Goal: Find specific page/section: Find specific page/section

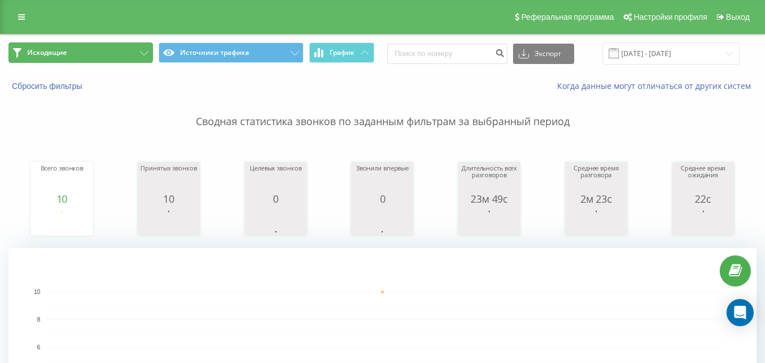
click at [101, 56] on button "Исходящие" at bounding box center [80, 52] width 144 height 20
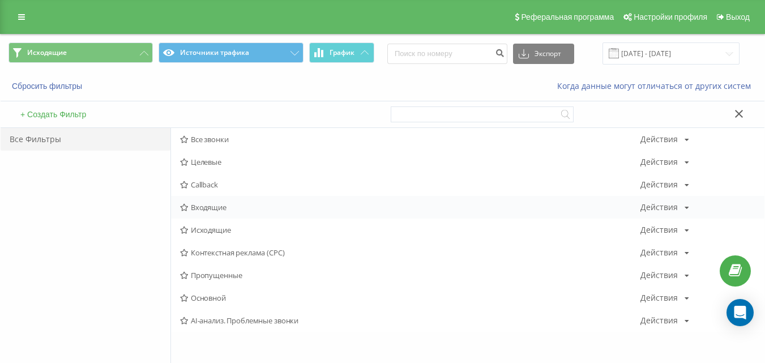
click at [252, 211] on span "Входящие" at bounding box center [410, 207] width 460 height 8
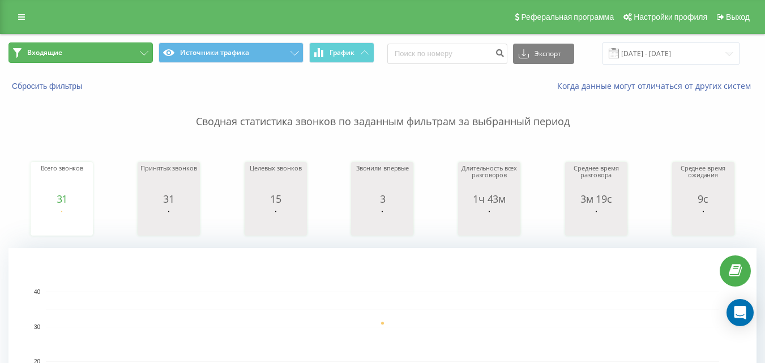
click at [142, 46] on button "Входящие" at bounding box center [80, 52] width 144 height 20
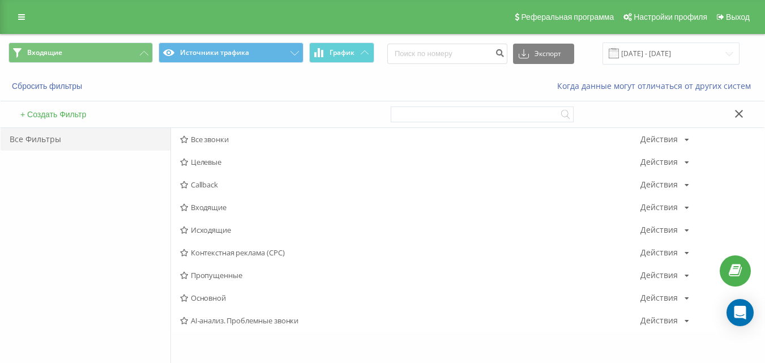
click at [222, 229] on span "Исходящие" at bounding box center [410, 230] width 460 height 8
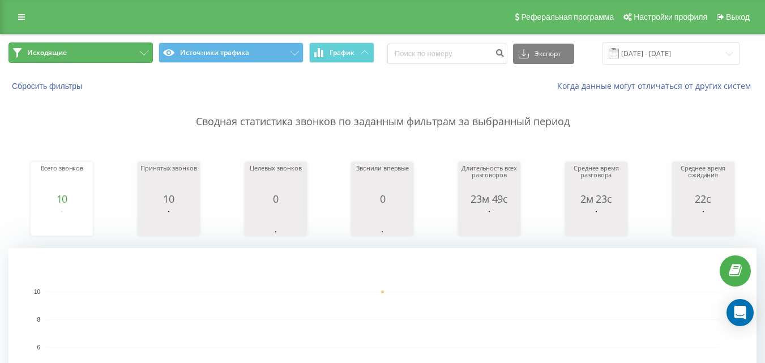
click at [138, 50] on button "Исходящие" at bounding box center [80, 52] width 144 height 20
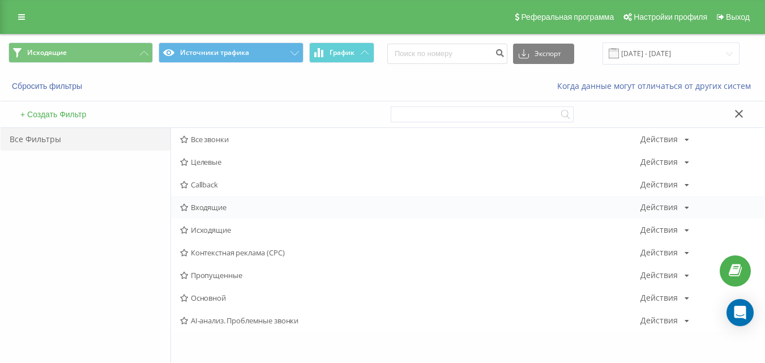
click at [219, 207] on span "Входящие" at bounding box center [410, 207] width 460 height 8
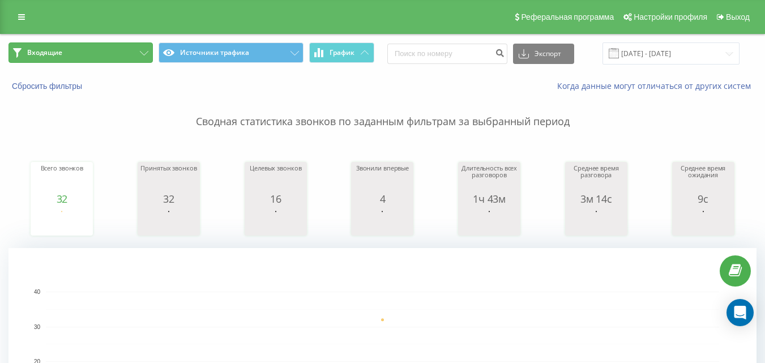
click at [131, 57] on button "Входящие" at bounding box center [80, 52] width 144 height 20
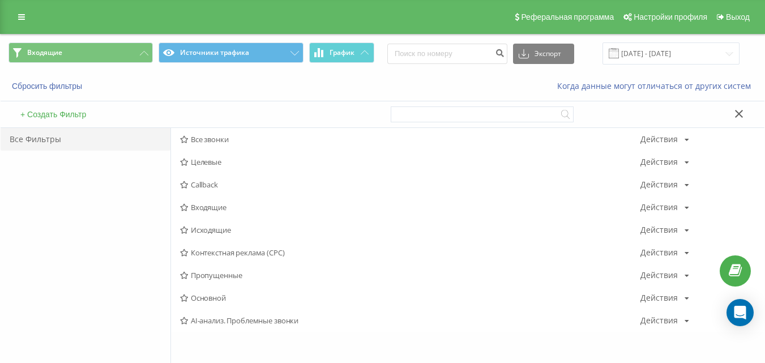
click at [209, 231] on span "Исходящие" at bounding box center [410, 230] width 460 height 8
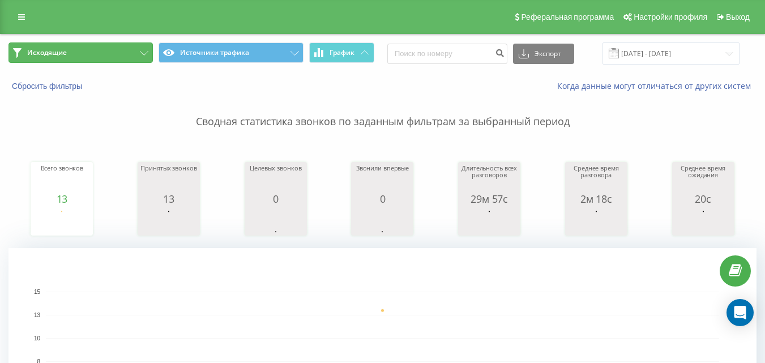
click at [117, 50] on button "Исходящие" at bounding box center [80, 52] width 144 height 20
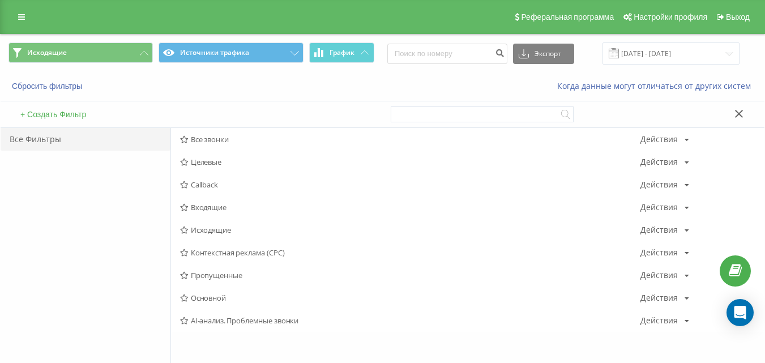
click at [203, 211] on span "Входящие" at bounding box center [410, 207] width 460 height 8
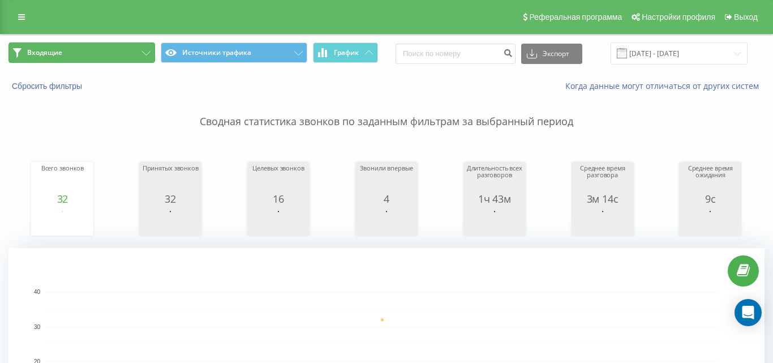
click at [129, 54] on button "Входящие" at bounding box center [81, 52] width 147 height 20
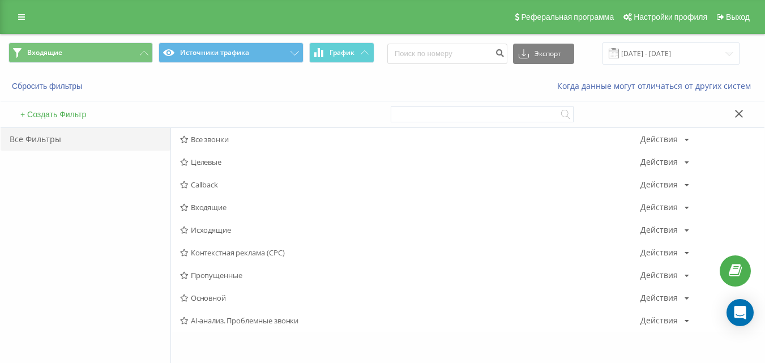
click at [201, 233] on span "Исходящие" at bounding box center [410, 230] width 460 height 8
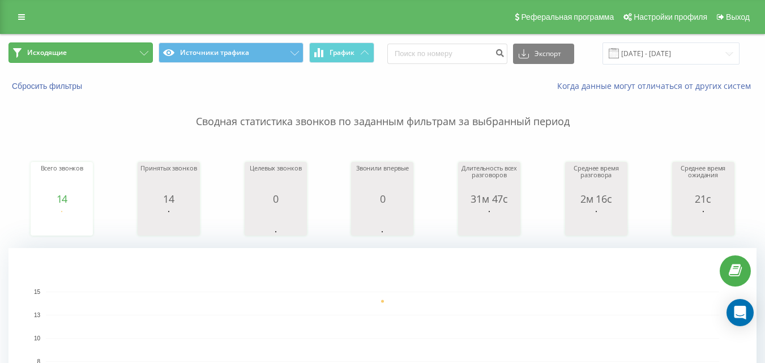
click at [138, 50] on button "Исходящие" at bounding box center [80, 52] width 144 height 20
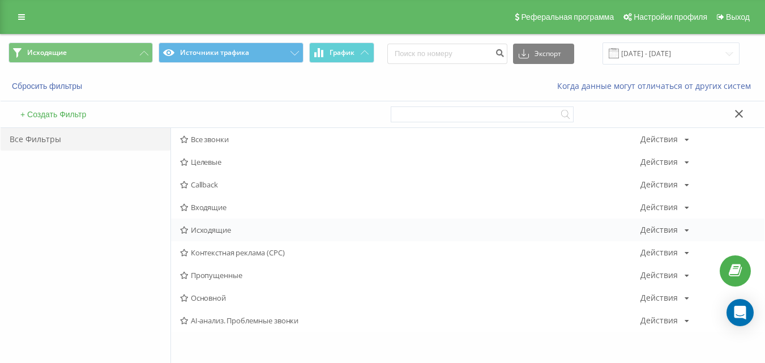
click at [206, 232] on span "Исходящие" at bounding box center [410, 230] width 460 height 8
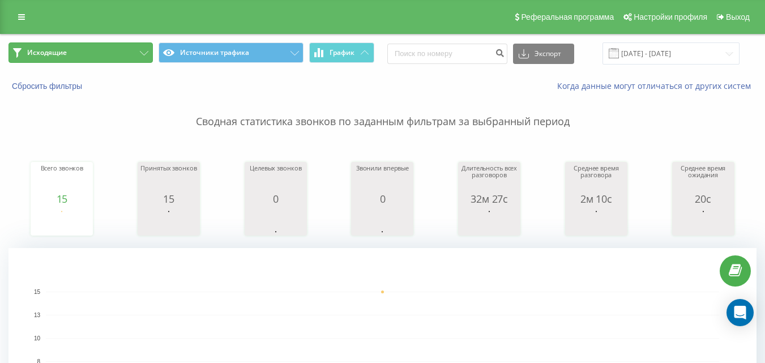
click at [143, 52] on icon at bounding box center [144, 53] width 8 height 5
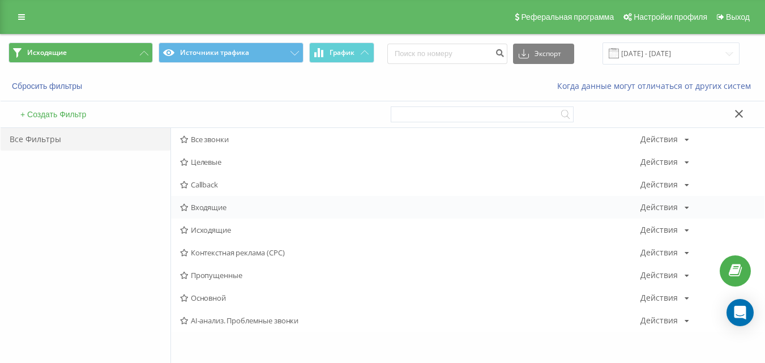
click at [217, 204] on span "Входящие" at bounding box center [410, 207] width 460 height 8
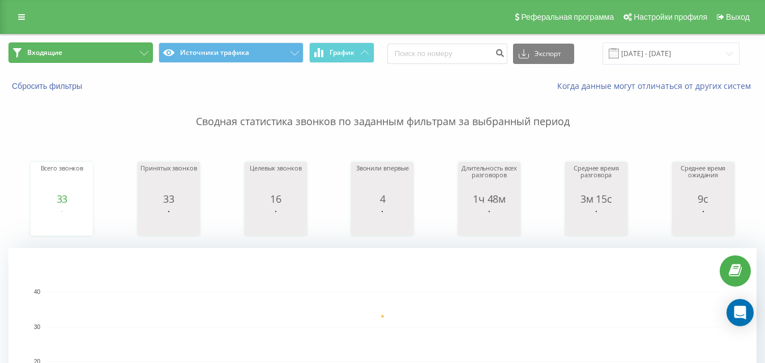
click at [132, 56] on button "Входящие" at bounding box center [80, 52] width 144 height 20
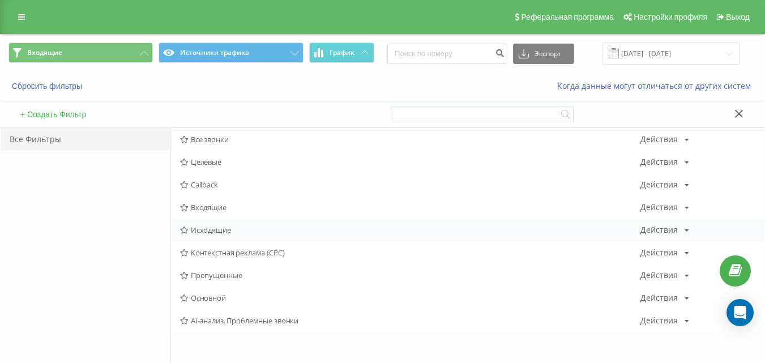
click at [214, 232] on span "Исходящие" at bounding box center [410, 230] width 460 height 8
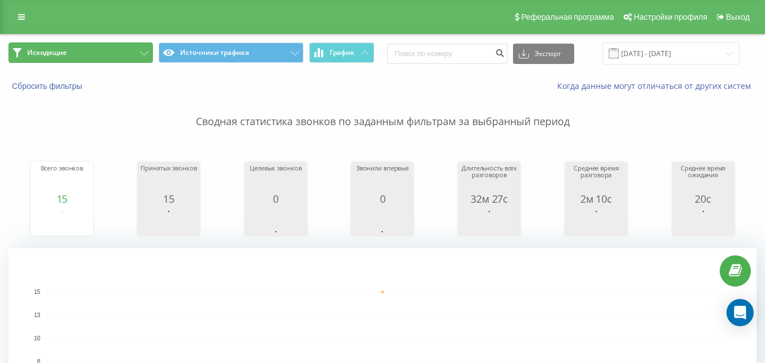
click at [135, 53] on button "Исходящие" at bounding box center [80, 52] width 144 height 20
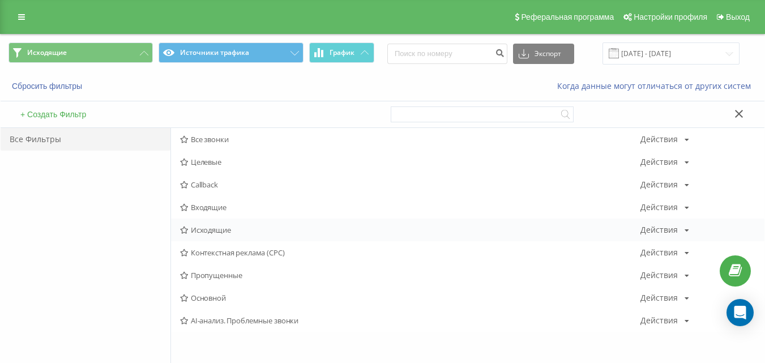
click at [203, 229] on span "Исходящие" at bounding box center [410, 230] width 460 height 8
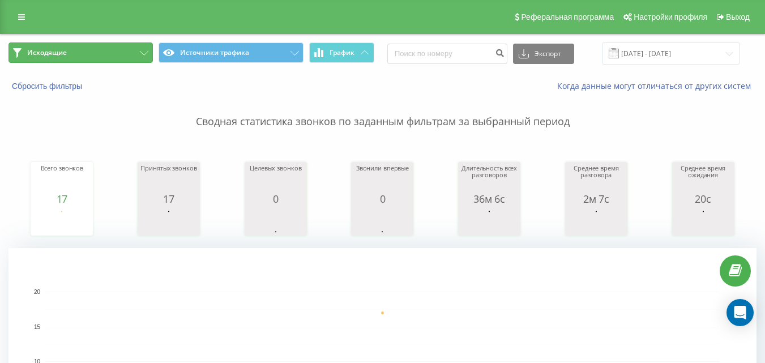
click at [131, 53] on button "Исходящие" at bounding box center [80, 52] width 144 height 20
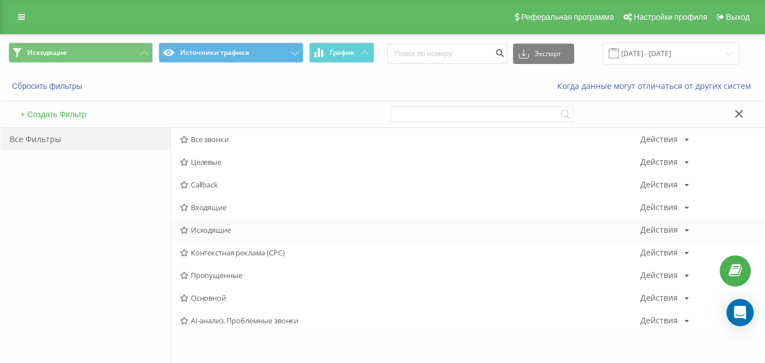
click at [214, 236] on div "Исходящие Действия Редактировать Копировать Удалить По умолчанию Поделиться" at bounding box center [467, 230] width 593 height 23
click at [213, 232] on span "Исходящие" at bounding box center [410, 230] width 460 height 8
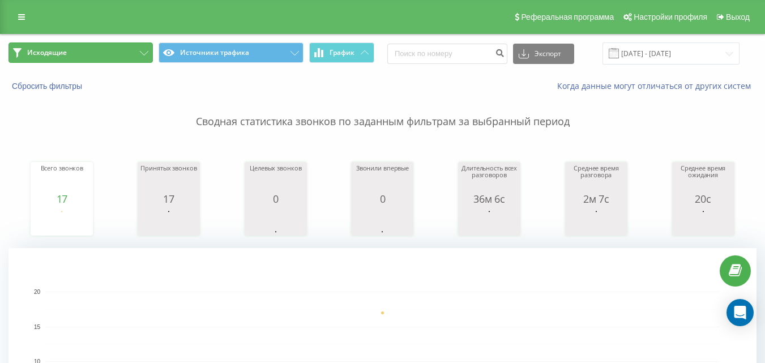
click at [149, 52] on button "Исходящие" at bounding box center [80, 52] width 144 height 20
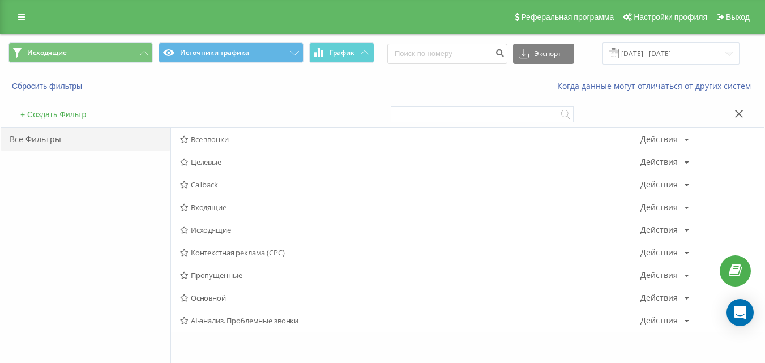
click at [213, 207] on span "Входящие" at bounding box center [410, 207] width 460 height 8
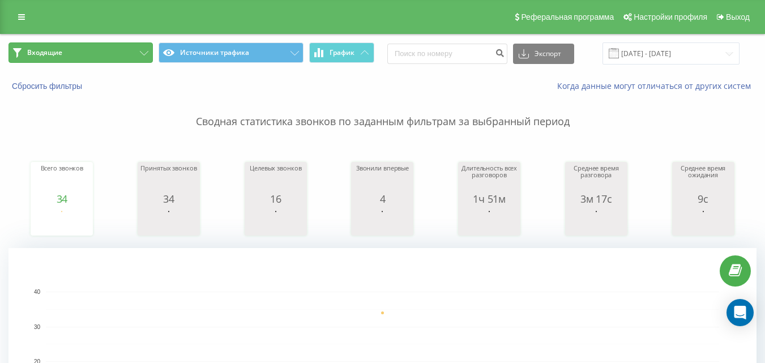
click at [121, 45] on button "Входящие" at bounding box center [80, 52] width 144 height 20
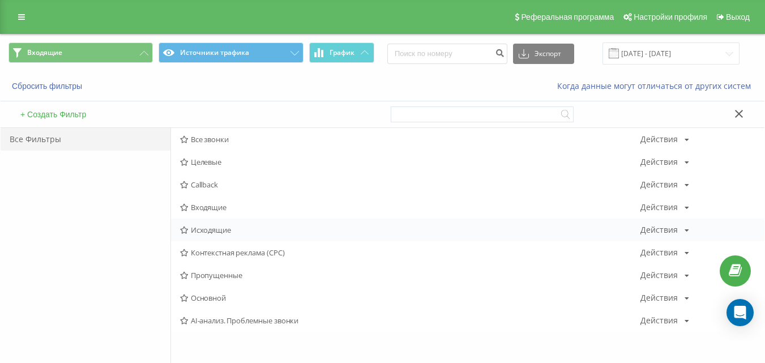
click at [212, 228] on span "Исходящие" at bounding box center [410, 230] width 460 height 8
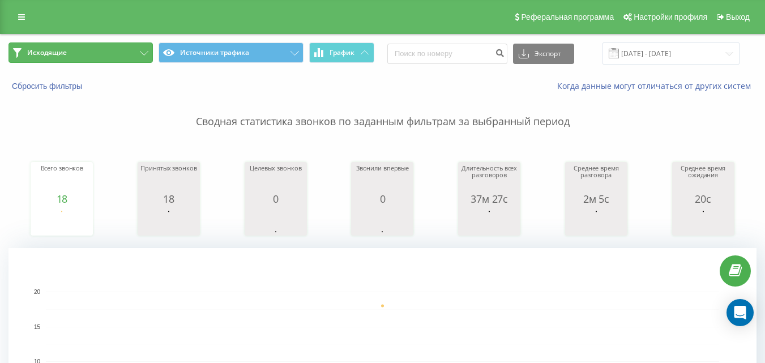
click at [120, 49] on button "Исходящие" at bounding box center [80, 52] width 144 height 20
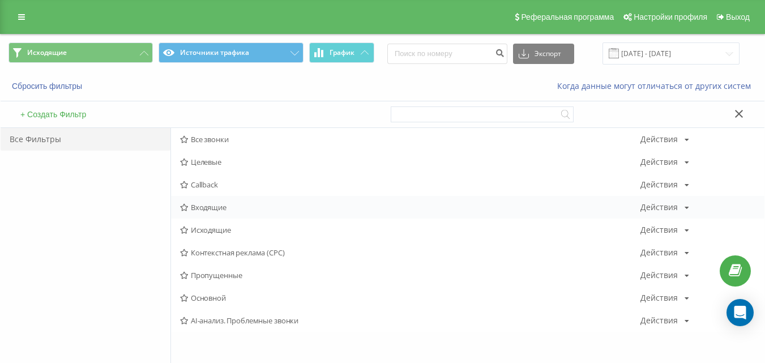
click at [232, 203] on div "Входящие Действия Редактировать Копировать Удалить По умолчанию Поделиться" at bounding box center [467, 207] width 593 height 23
click at [200, 210] on span "Входящие" at bounding box center [410, 207] width 460 height 8
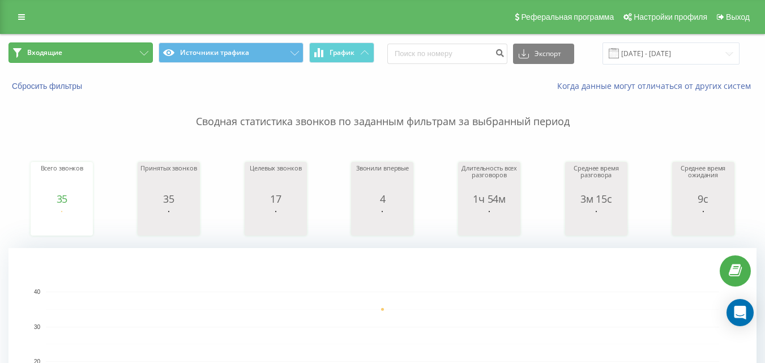
click at [110, 52] on button "Входящие" at bounding box center [80, 52] width 144 height 20
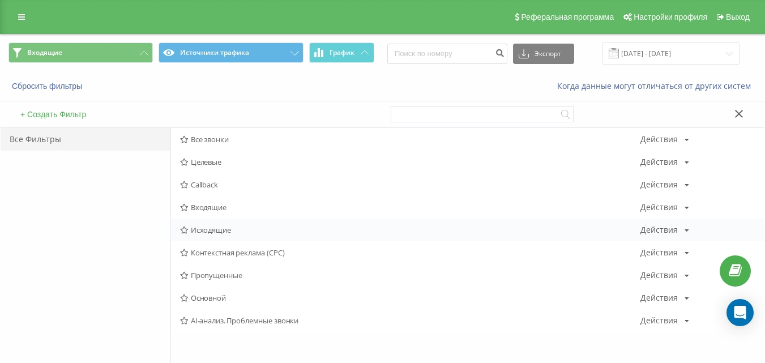
click at [240, 232] on span "Исходящие" at bounding box center [410, 230] width 460 height 8
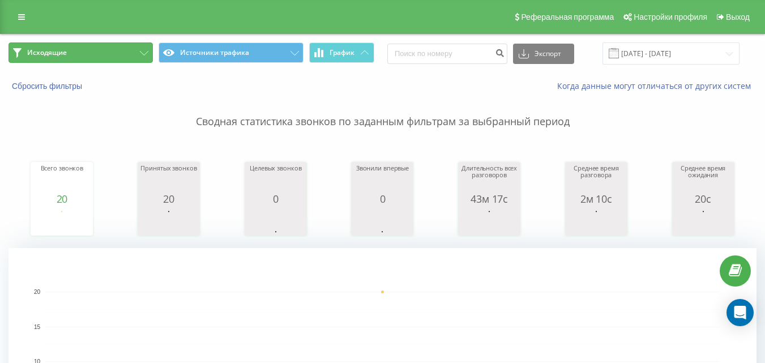
drag, startPoint x: 121, startPoint y: 45, endPoint x: 125, endPoint y: 59, distance: 14.3
click at [121, 46] on button "Исходящие" at bounding box center [80, 52] width 144 height 20
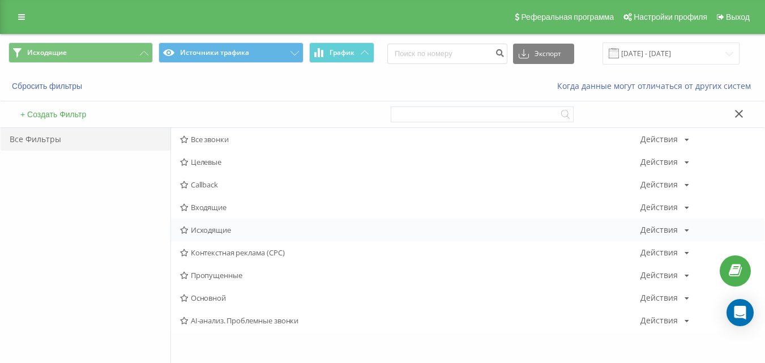
click at [225, 228] on span "Исходящие" at bounding box center [410, 230] width 460 height 8
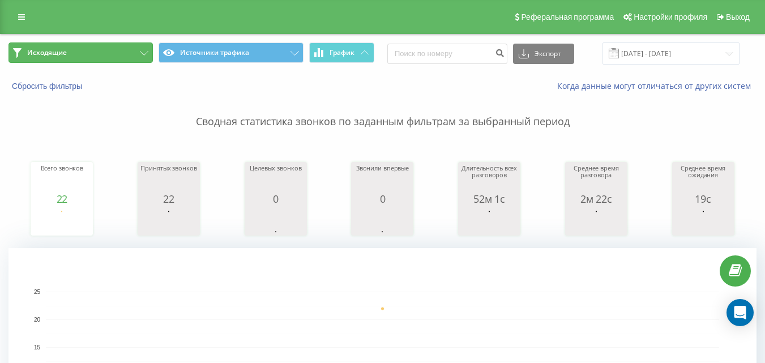
click at [116, 54] on button "Исходящие" at bounding box center [80, 52] width 144 height 20
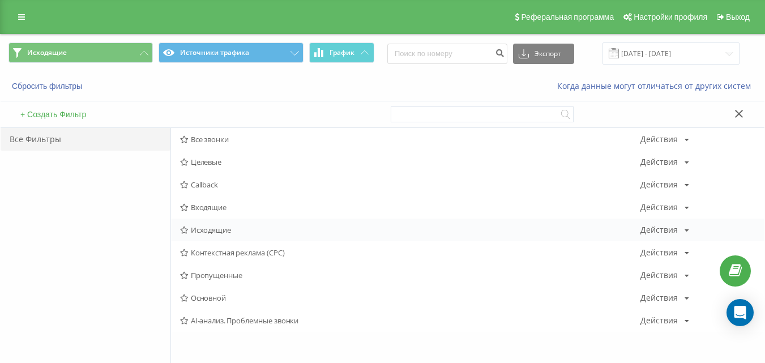
click at [208, 228] on span "Исходящие" at bounding box center [410, 230] width 460 height 8
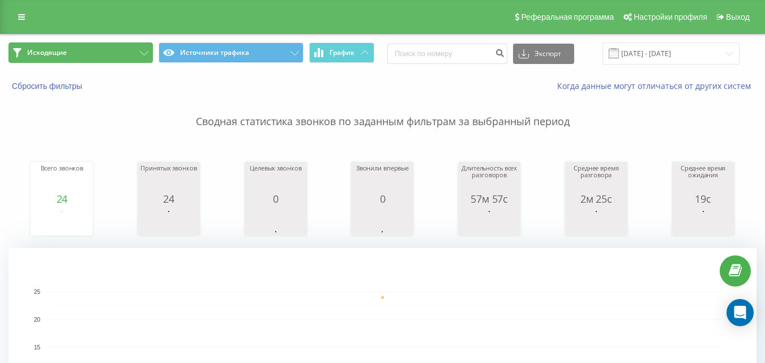
click at [143, 50] on button "Исходящие" at bounding box center [80, 52] width 144 height 20
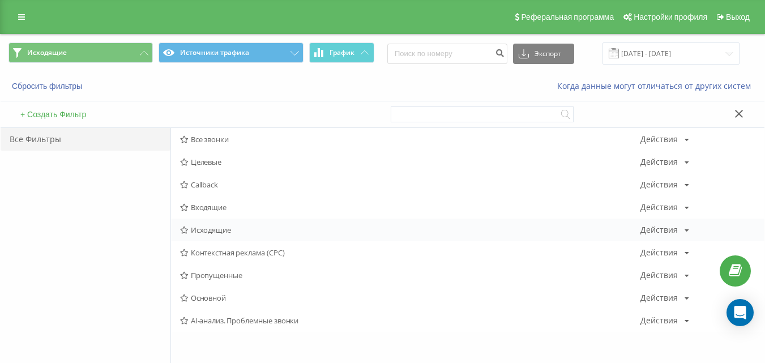
click at [205, 231] on span "Исходящие" at bounding box center [410, 230] width 460 height 8
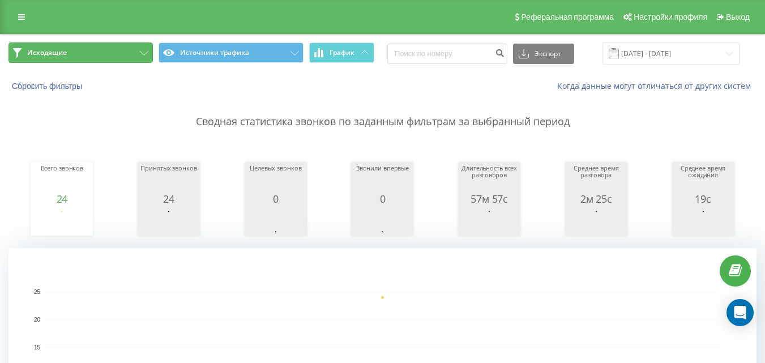
click at [113, 52] on button "Исходящие" at bounding box center [80, 52] width 144 height 20
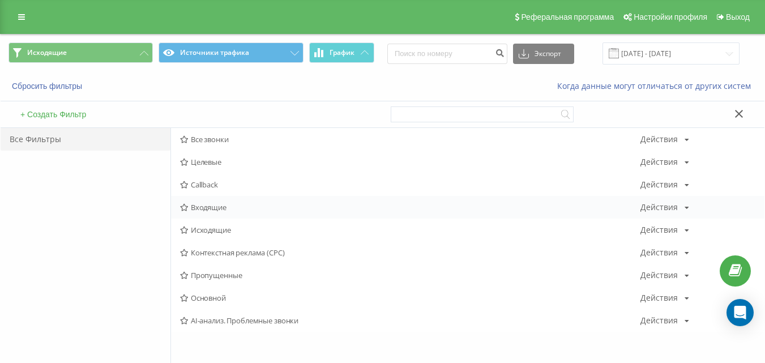
click at [201, 206] on span "Входящие" at bounding box center [410, 207] width 460 height 8
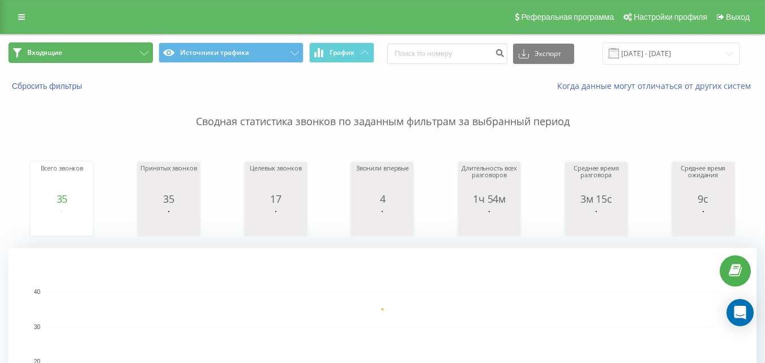
click at [140, 55] on button "Входящие" at bounding box center [80, 52] width 144 height 20
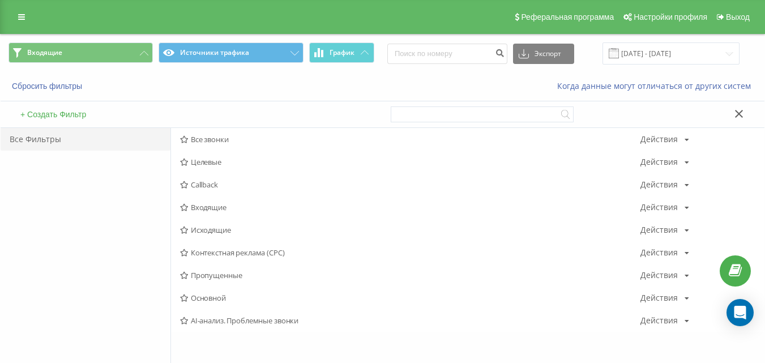
drag, startPoint x: 233, startPoint y: 230, endPoint x: 232, endPoint y: 206, distance: 23.8
click at [232, 230] on span "Исходящие" at bounding box center [410, 230] width 460 height 8
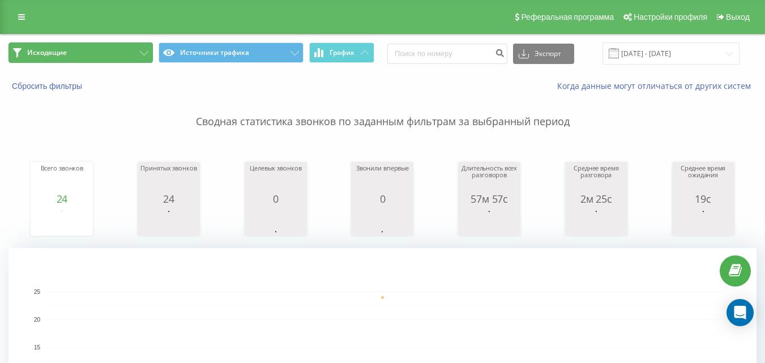
click at [120, 57] on button "Исходящие" at bounding box center [80, 52] width 144 height 20
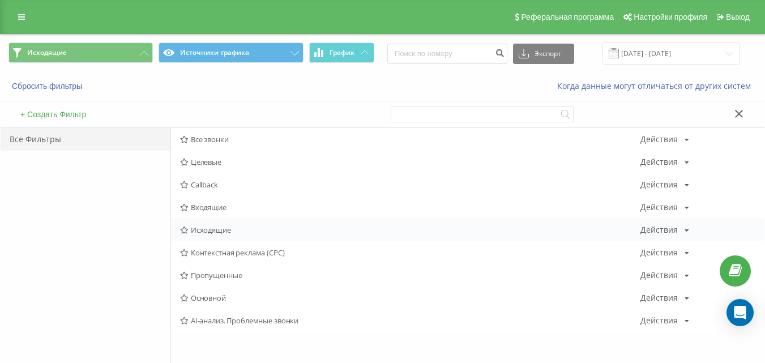
click at [212, 229] on span "Исходящие" at bounding box center [410, 230] width 460 height 8
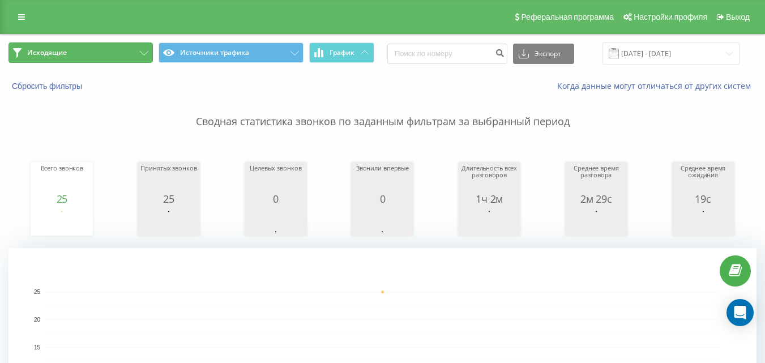
click at [97, 59] on button "Исходящие" at bounding box center [80, 52] width 144 height 20
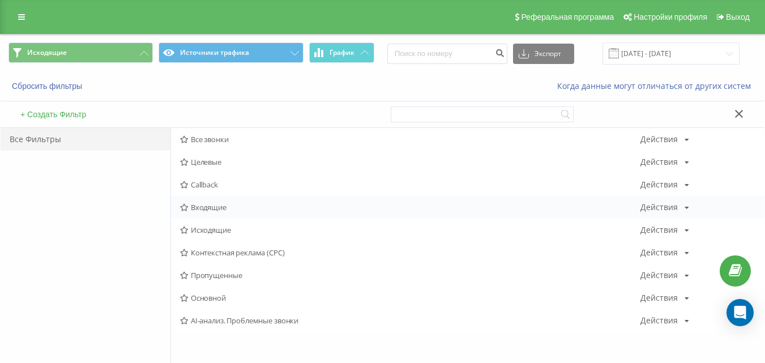
click at [216, 203] on span "Входящие" at bounding box center [410, 207] width 460 height 8
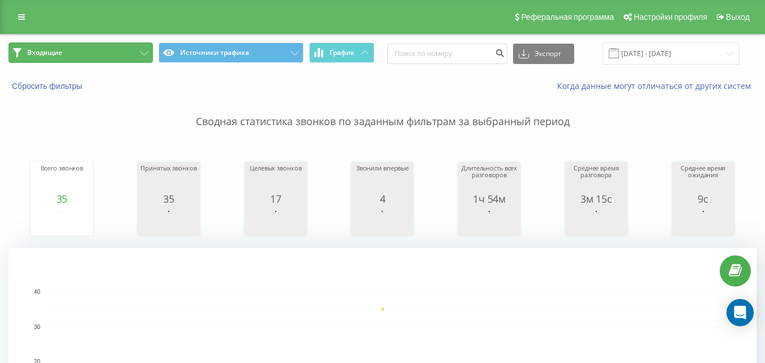
click at [138, 53] on button "Входящие" at bounding box center [80, 52] width 144 height 20
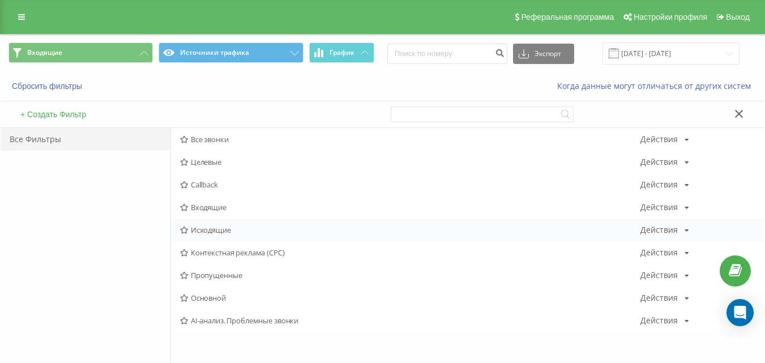
click at [208, 226] on span "Исходящие" at bounding box center [410, 230] width 460 height 8
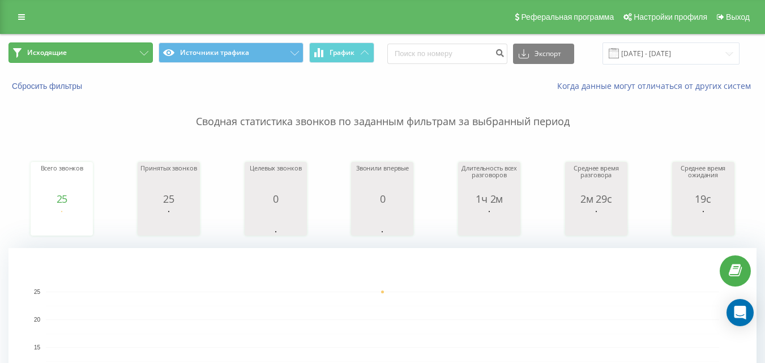
click at [127, 57] on button "Исходящие" at bounding box center [80, 52] width 144 height 20
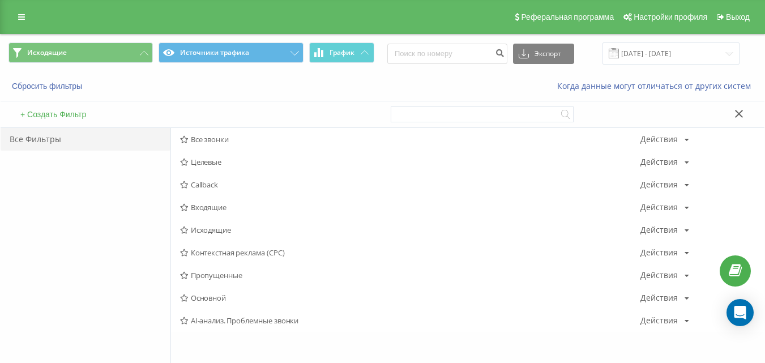
click at [205, 140] on span "Все звонки" at bounding box center [410, 139] width 460 height 8
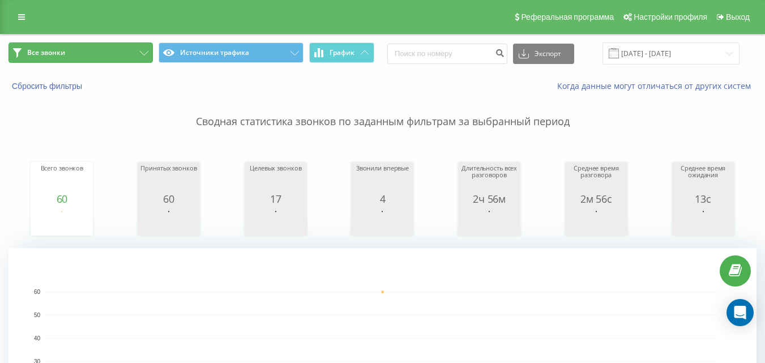
click at [134, 54] on button "Все звонки" at bounding box center [80, 52] width 144 height 20
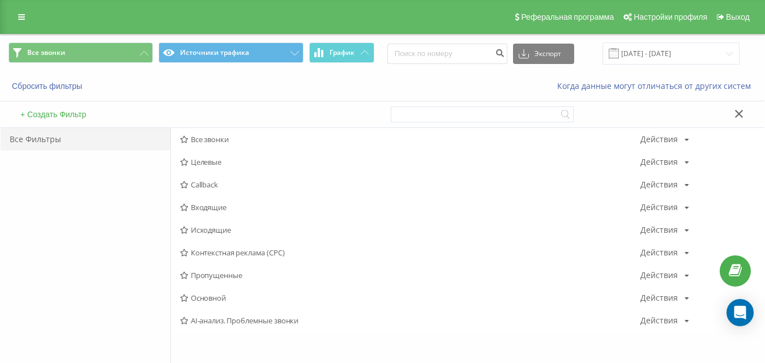
click at [104, 219] on div "Все Фильтры" at bounding box center [86, 261] width 170 height 267
click at [203, 143] on span "Все звонки" at bounding box center [410, 139] width 460 height 8
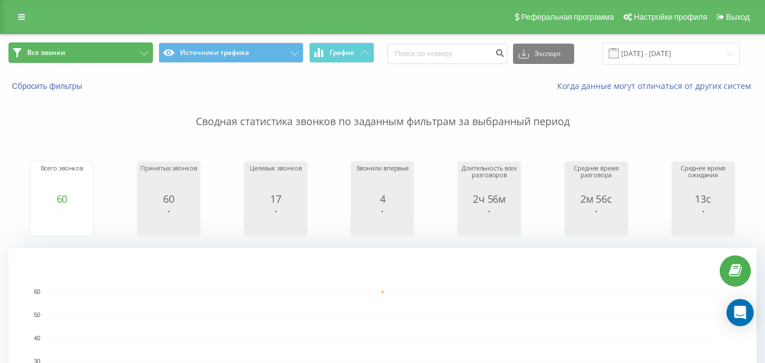
click at [124, 57] on button "Все звонки" at bounding box center [80, 52] width 144 height 20
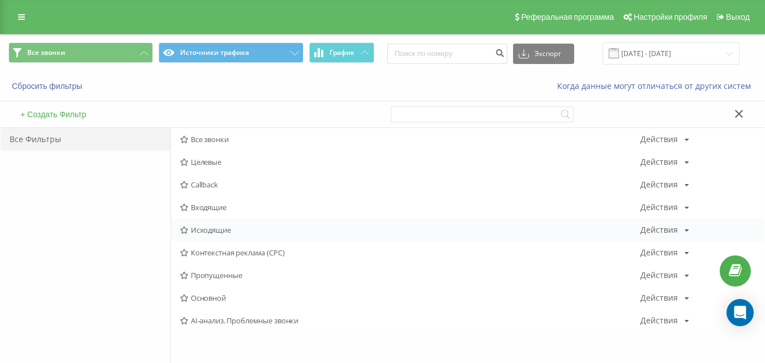
click at [205, 233] on span "Исходящие" at bounding box center [410, 230] width 460 height 8
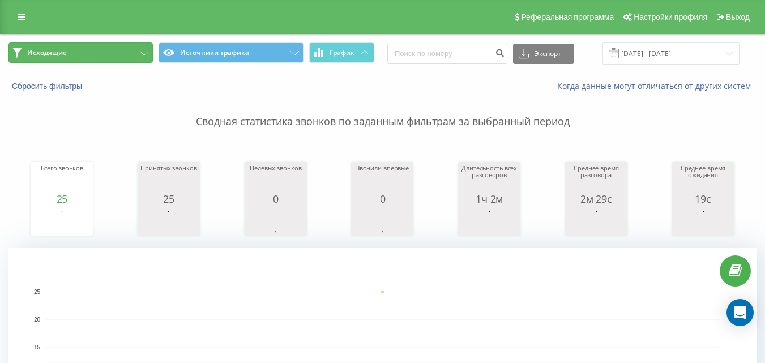
click at [102, 52] on button "Исходящие" at bounding box center [80, 52] width 144 height 20
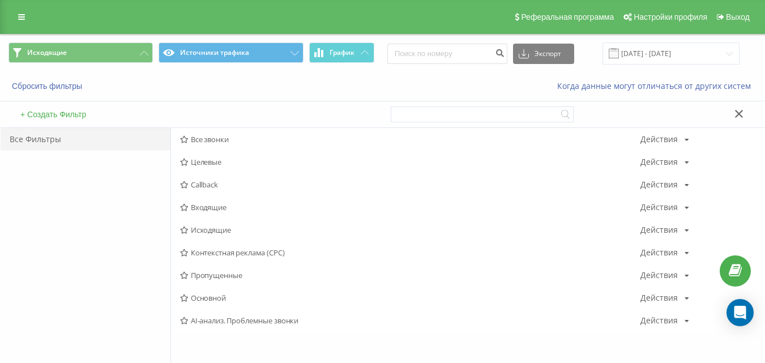
click at [199, 226] on span "Исходящие" at bounding box center [410, 230] width 460 height 8
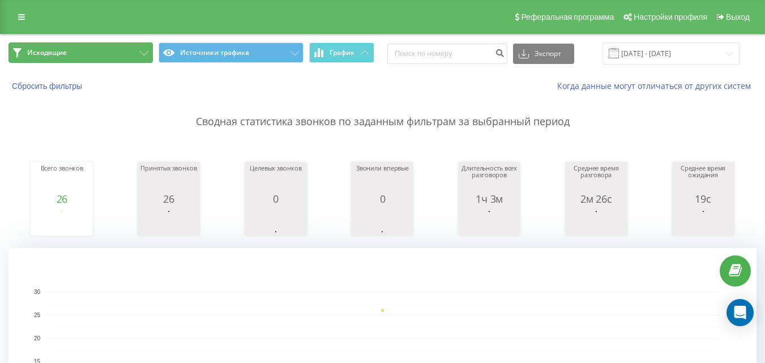
click at [111, 54] on button "Исходящие" at bounding box center [80, 52] width 144 height 20
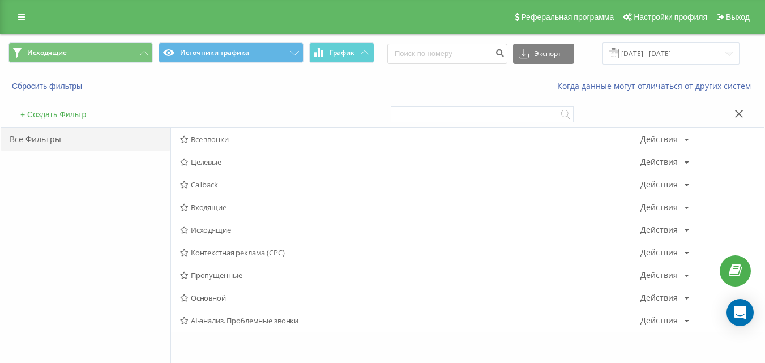
click at [195, 226] on span "Исходящие" at bounding box center [410, 230] width 460 height 8
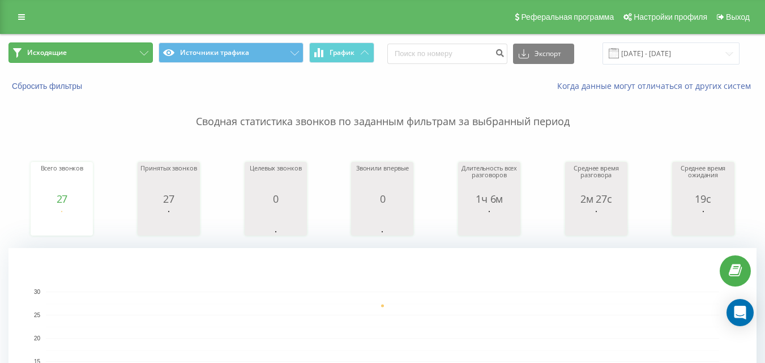
click at [114, 54] on button "Исходящие" at bounding box center [80, 52] width 144 height 20
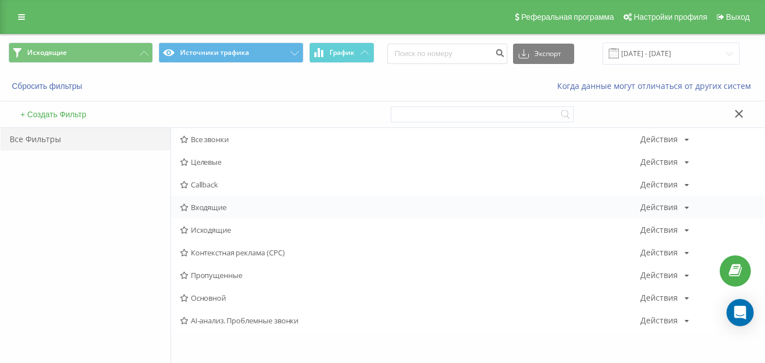
click at [209, 205] on span "Входящие" at bounding box center [410, 207] width 460 height 8
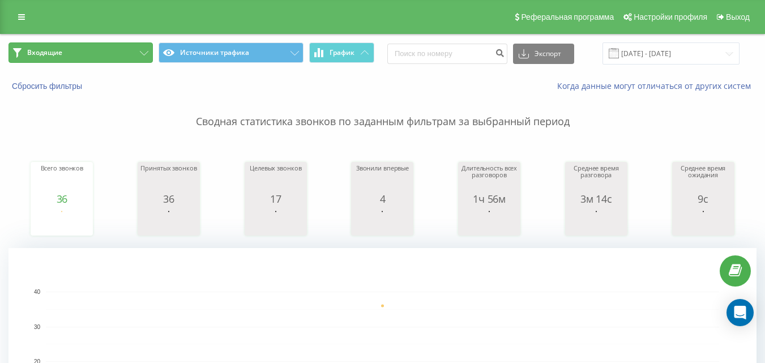
click at [140, 50] on button "Входящие" at bounding box center [80, 52] width 144 height 20
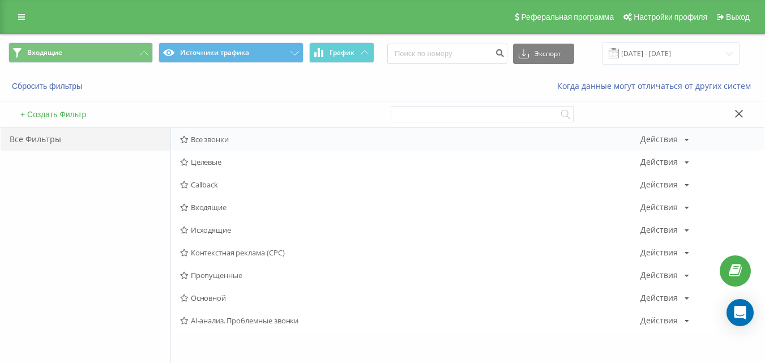
click at [210, 132] on div "Все звонки Действия Редактировать Копировать Удалить По умолчанию Поделиться" at bounding box center [467, 139] width 593 height 23
click at [226, 139] on span "Все звонки" at bounding box center [410, 139] width 460 height 8
